Goal: Information Seeking & Learning: Learn about a topic

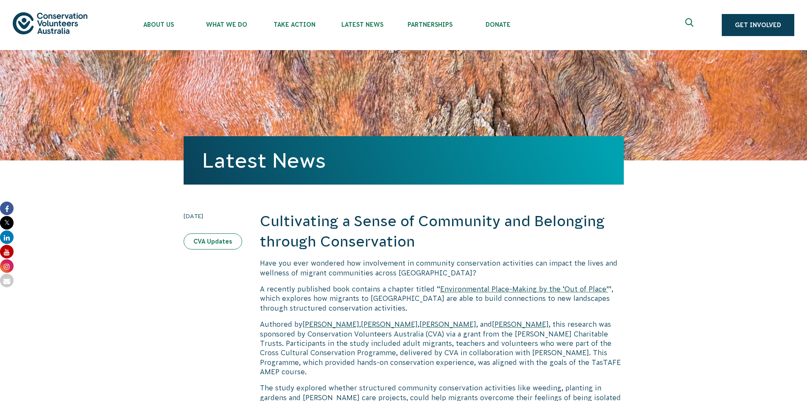
click at [230, 235] on link "CVA Updates" at bounding box center [213, 241] width 58 height 16
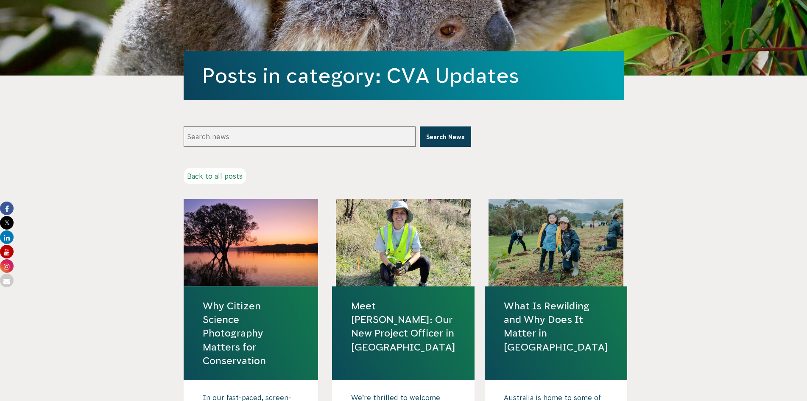
click at [257, 287] on h4 "Why Citizen Science Photography Matters for Conservation" at bounding box center [251, 333] width 135 height 94
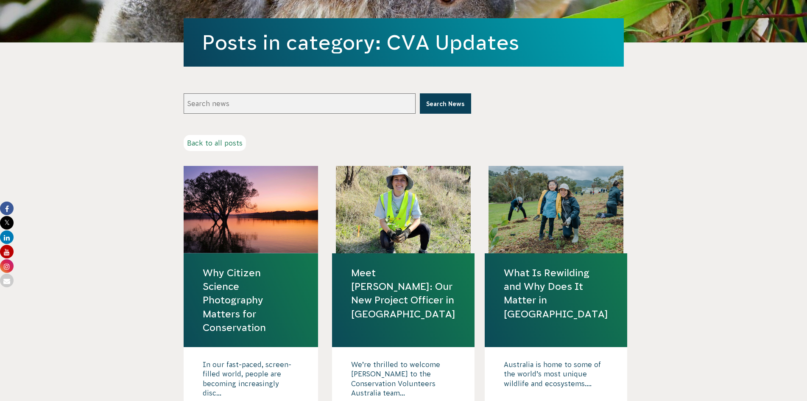
scroll to position [254, 0]
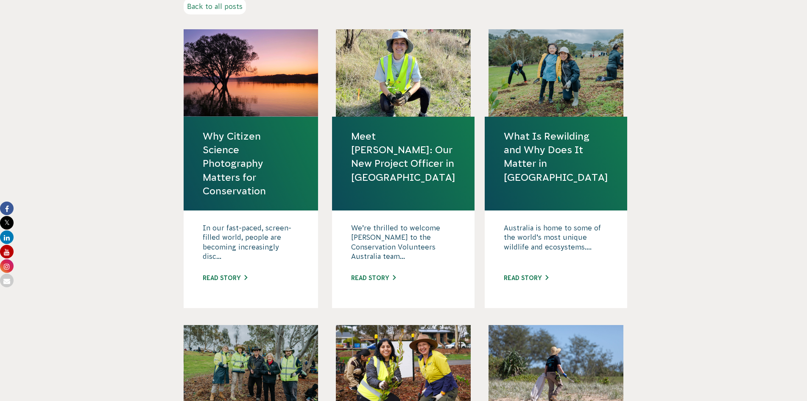
click at [228, 185] on link "Why Citizen Science Photography Matters for Conservation" at bounding box center [251, 163] width 97 height 68
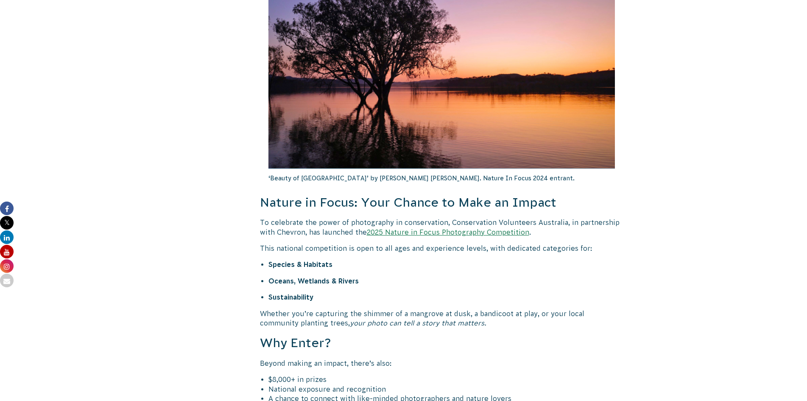
scroll to position [975, 0]
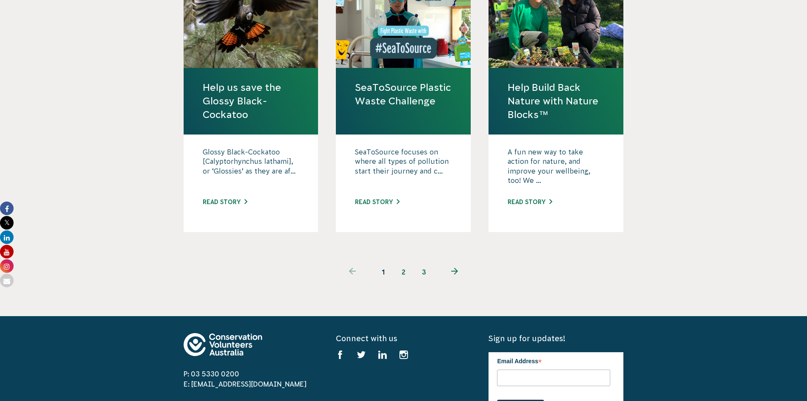
scroll to position [848, 0]
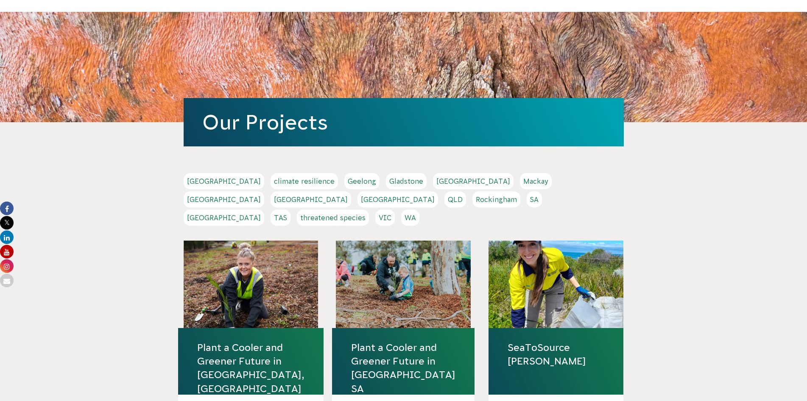
scroll to position [0, 0]
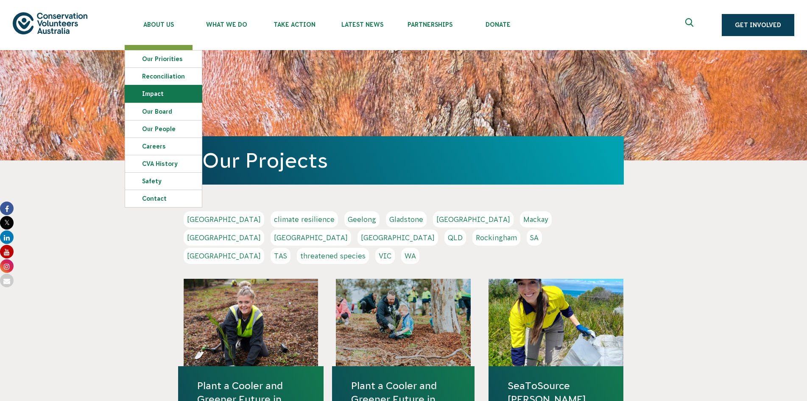
click at [173, 91] on link "Impact" at bounding box center [163, 93] width 77 height 17
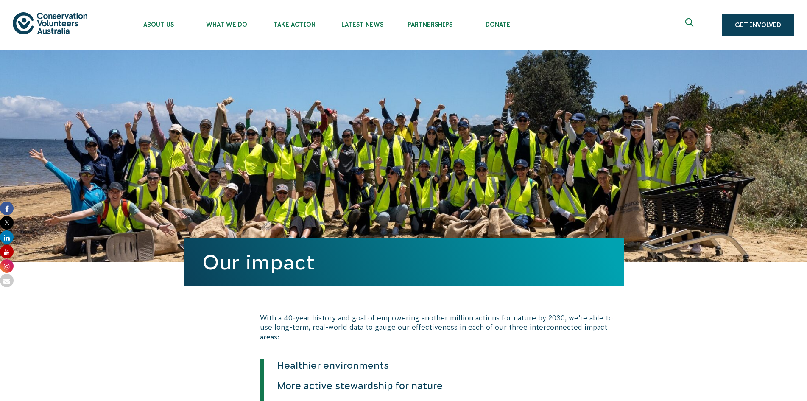
click at [641, 156] on div "Our impact" at bounding box center [403, 156] width 807 height 212
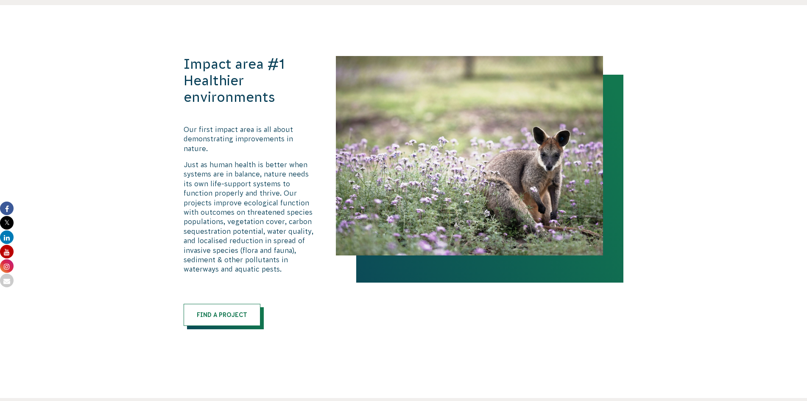
scroll to position [1102, 0]
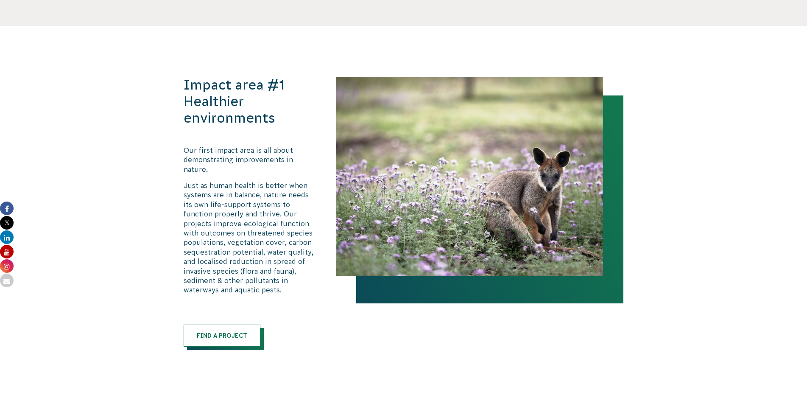
click at [686, 347] on section "Impact area #1 Healthier environments Our first impact area is all about demons…" at bounding box center [403, 222] width 807 height 392
